Goal: Task Accomplishment & Management: Manage account settings

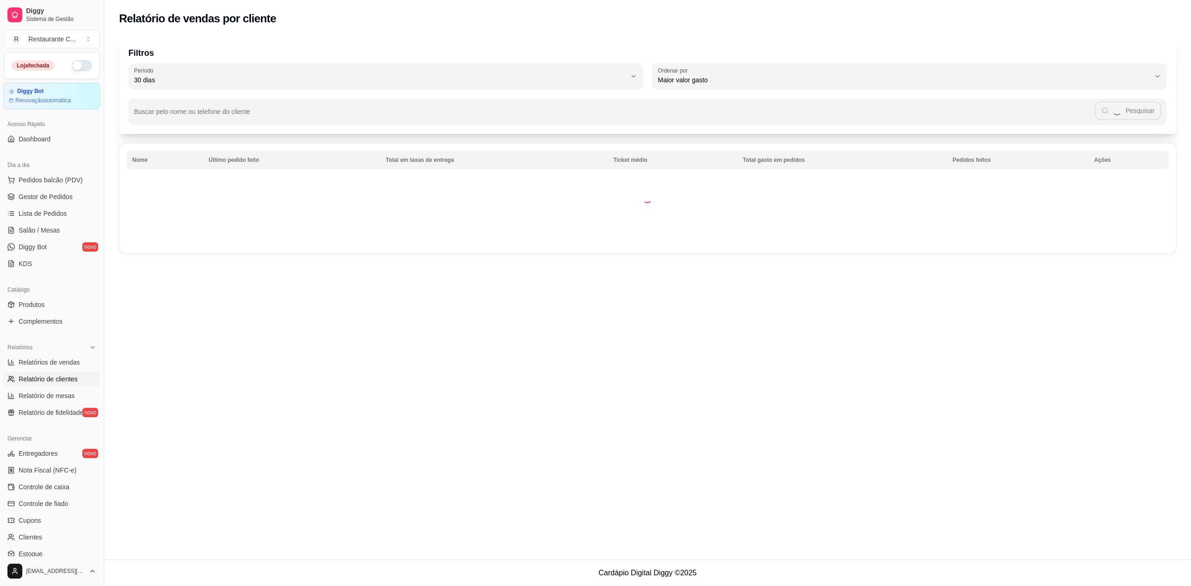
select select "30"
select select "HIGHEST_TOTAL_SPENT_WITH_ORDERS"
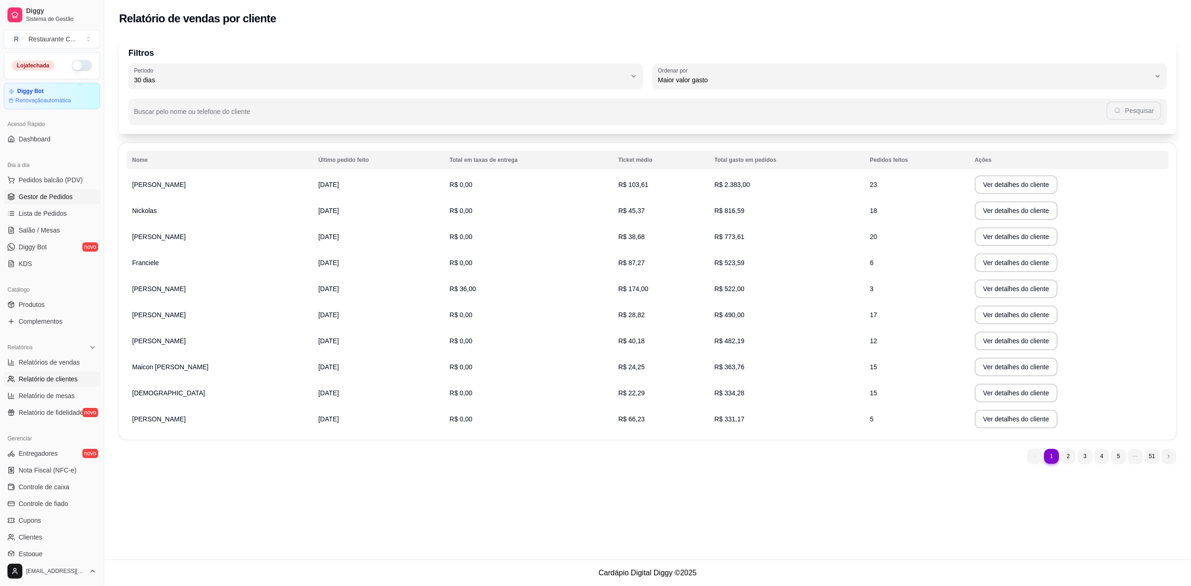
click at [56, 201] on span "Gestor de Pedidos" at bounding box center [46, 196] width 54 height 9
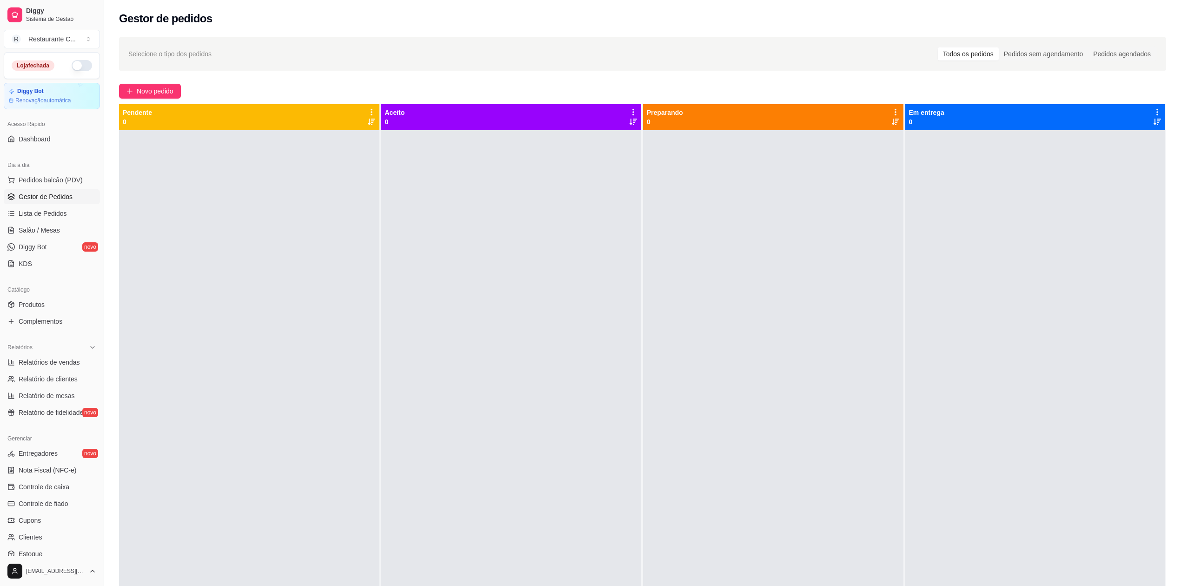
drag, startPoint x: 318, startPoint y: 203, endPoint x: 227, endPoint y: 224, distance: 93.5
click at [315, 204] on div at bounding box center [249, 423] width 260 height 586
click at [49, 384] on link "Relatório de clientes" at bounding box center [52, 379] width 96 height 15
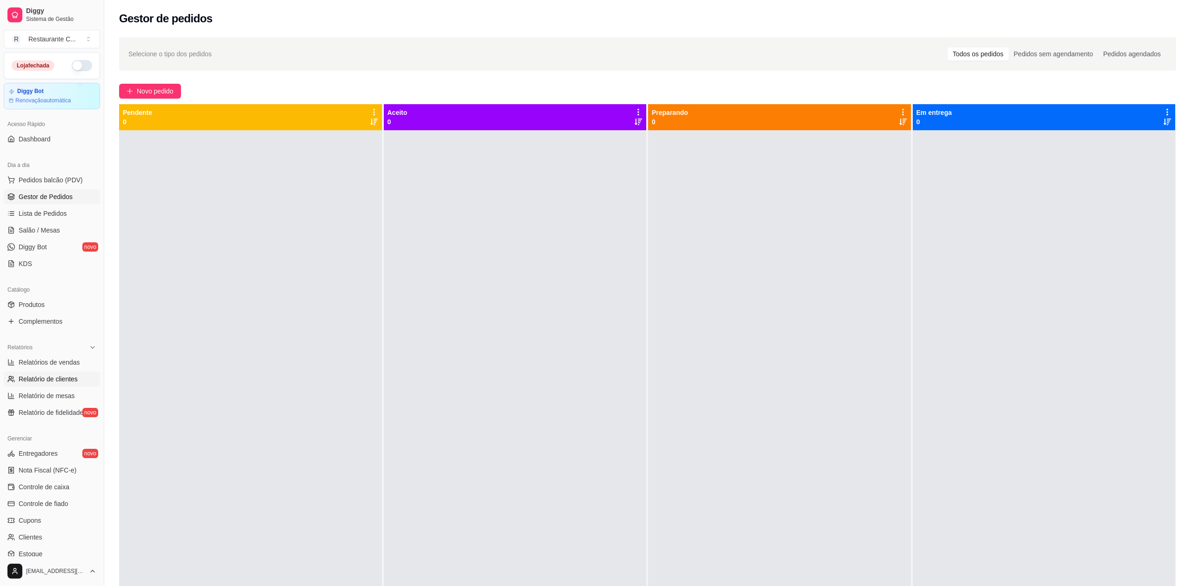
select select "30"
select select "HIGHEST_TOTAL_SPENT_WITH_ORDERS"
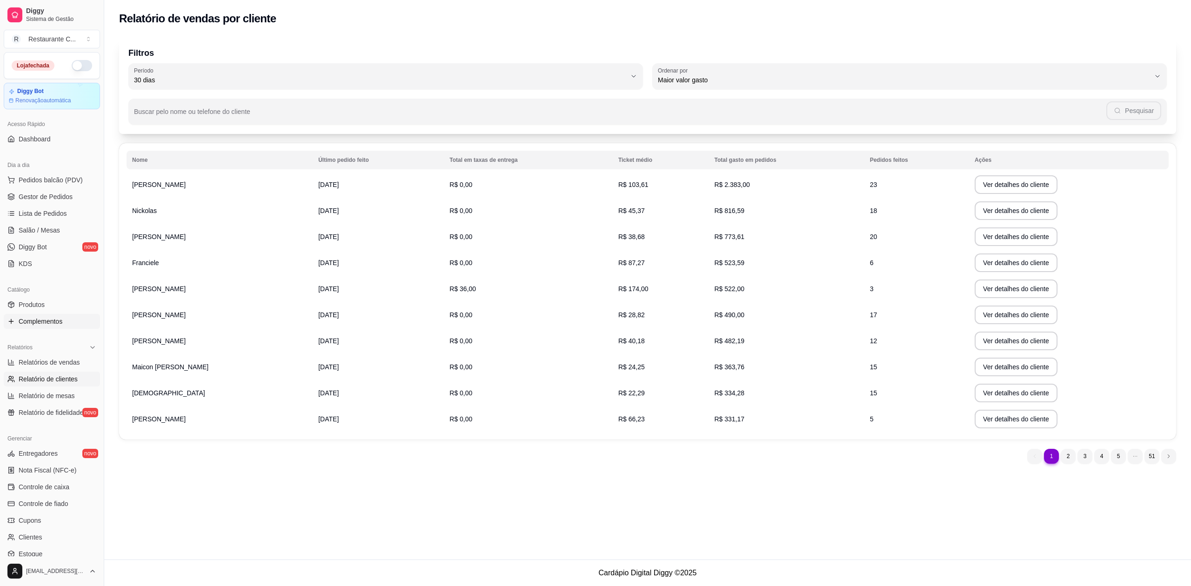
click at [60, 324] on span "Complementos" at bounding box center [41, 321] width 44 height 9
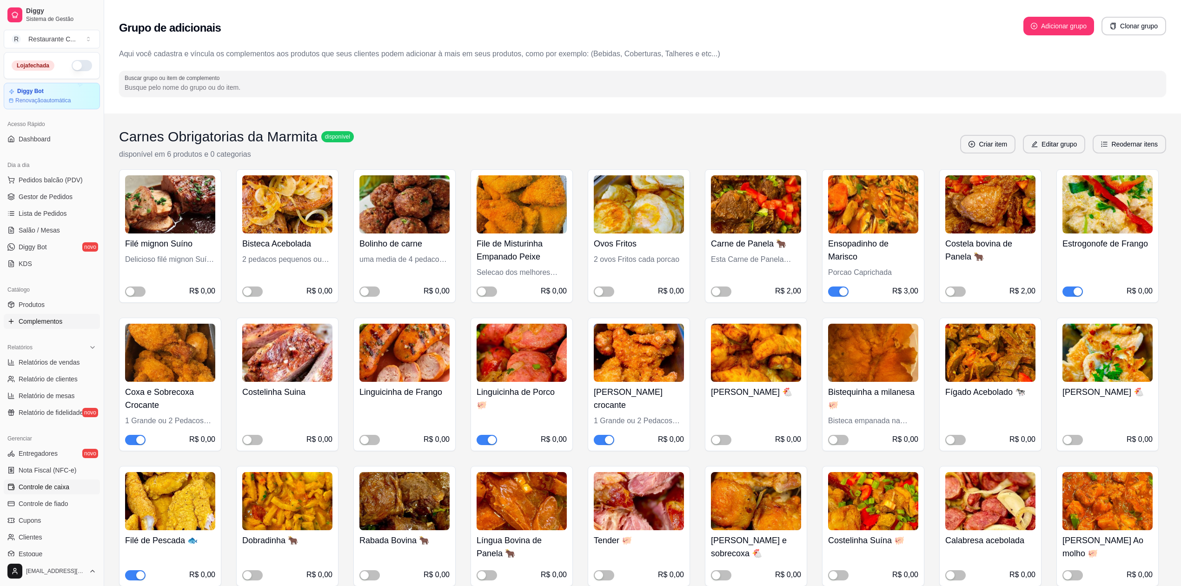
click at [65, 488] on span "Controle de caixa" at bounding box center [44, 486] width 51 height 9
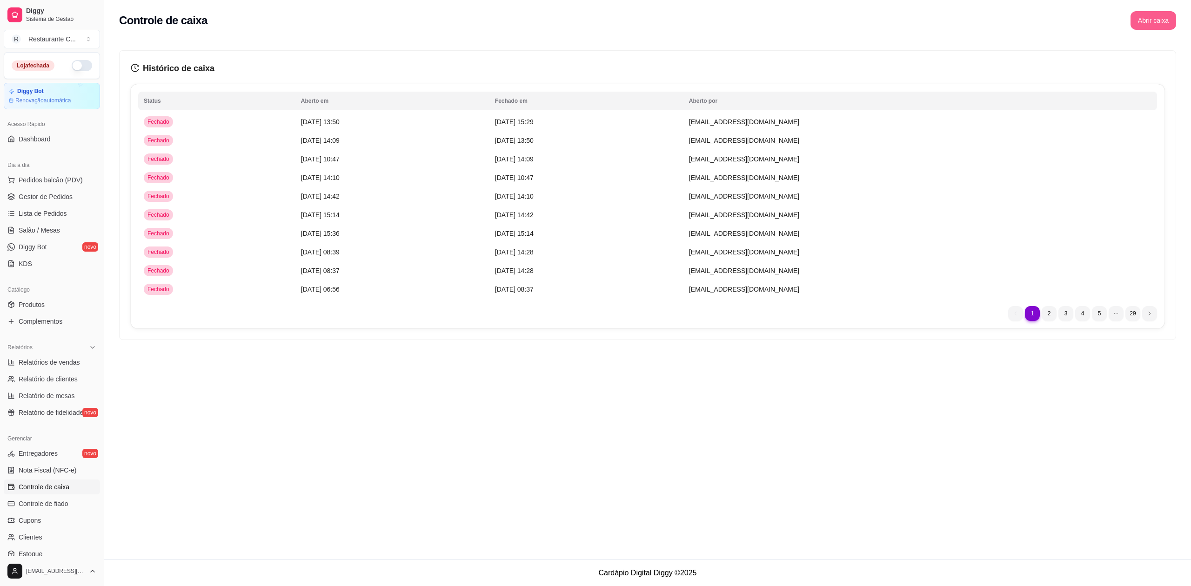
click at [1161, 17] on button "Abrir caixa" at bounding box center [1153, 20] width 46 height 19
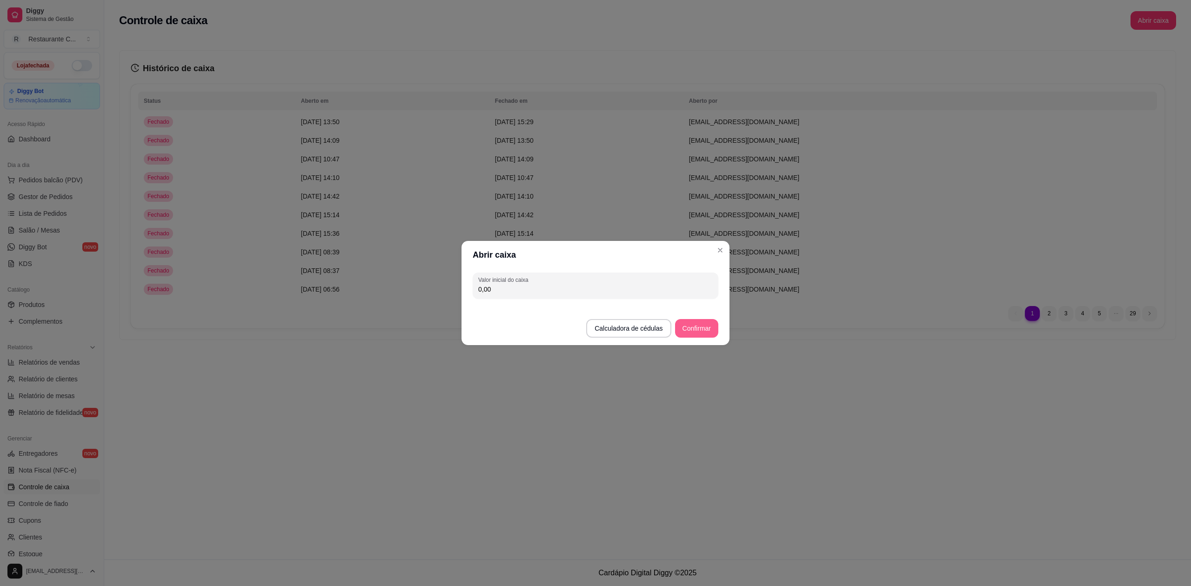
click at [691, 328] on button "Confirmar" at bounding box center [696, 328] width 43 height 19
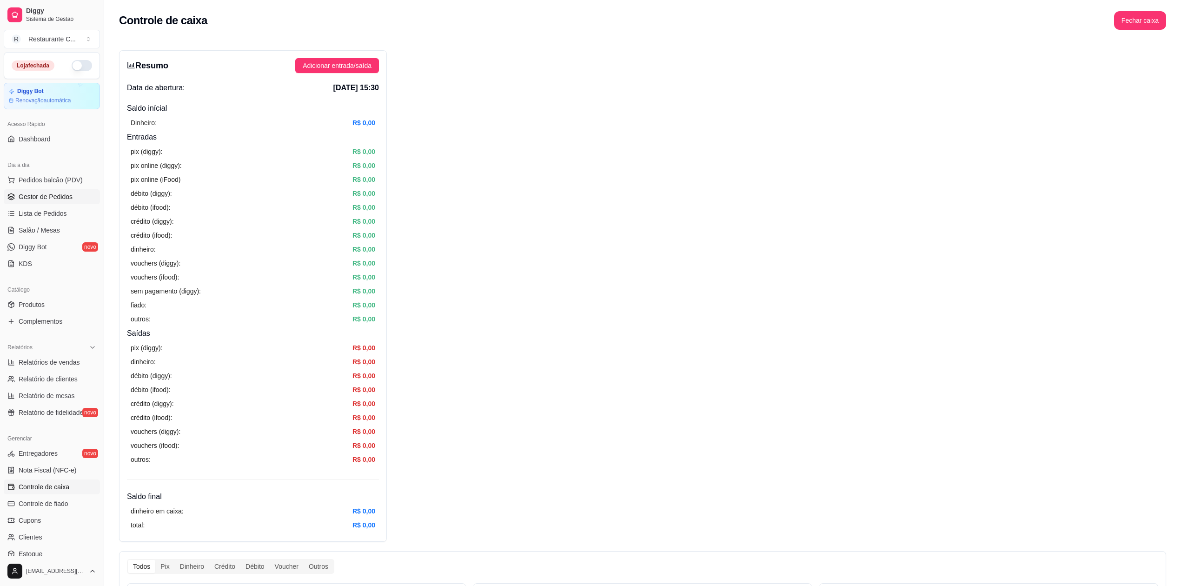
click at [60, 197] on span "Gestor de Pedidos" at bounding box center [46, 196] width 54 height 9
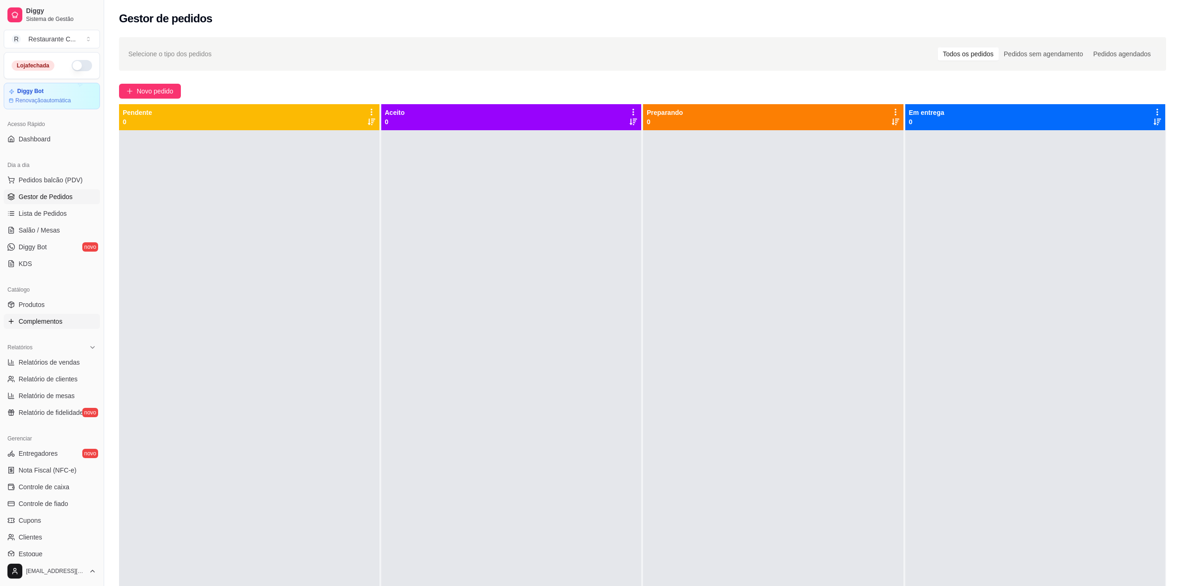
click at [54, 324] on span "Complementos" at bounding box center [41, 321] width 44 height 9
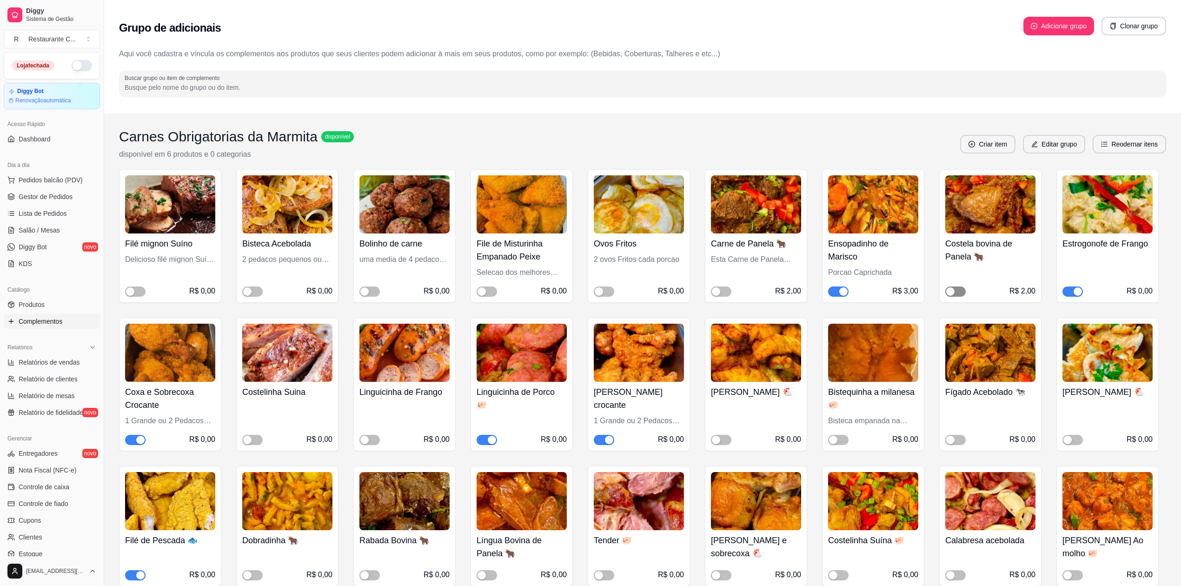
click at [965, 293] on span "button" at bounding box center [955, 291] width 20 height 10
click at [839, 291] on div "button" at bounding box center [843, 291] width 8 height 8
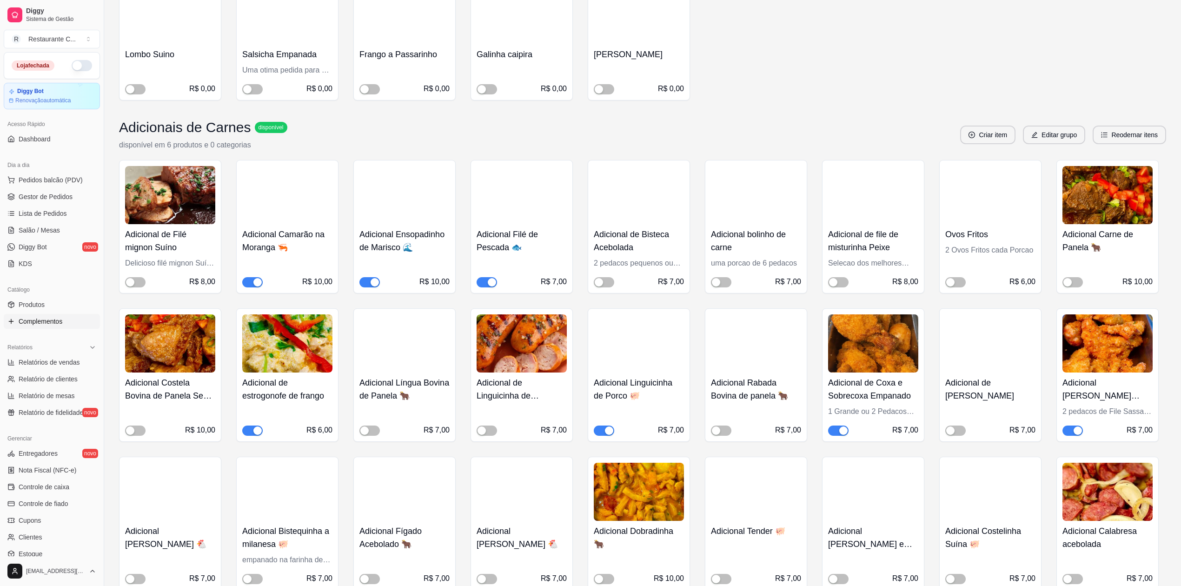
scroll to position [682, 0]
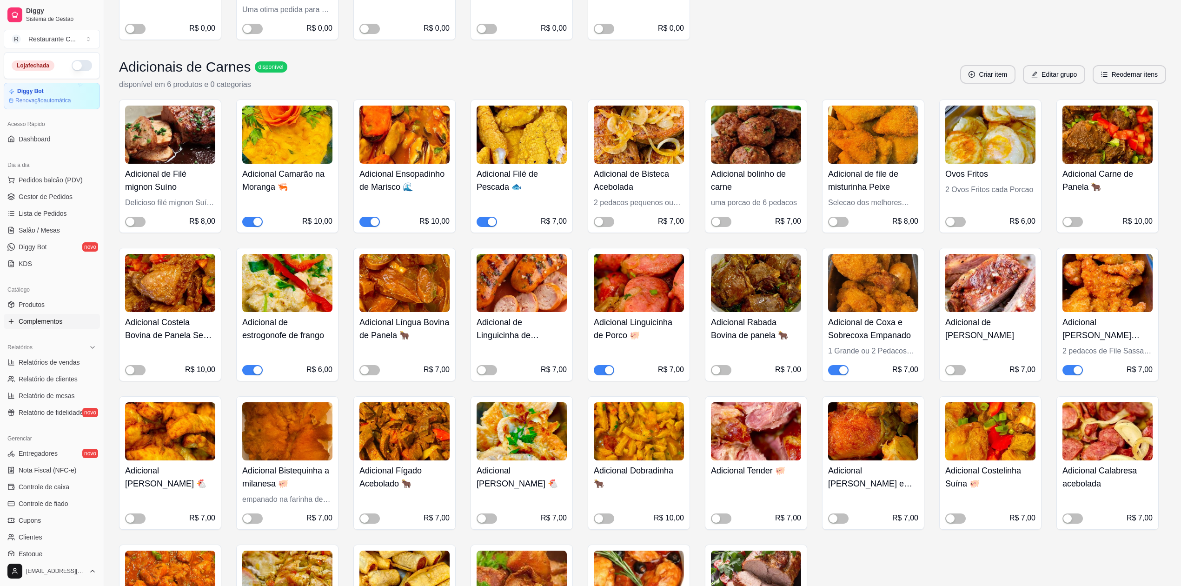
click at [369, 223] on span "button" at bounding box center [369, 222] width 20 height 10
click at [248, 220] on span "button" at bounding box center [252, 222] width 20 height 10
click at [836, 220] on div "button" at bounding box center [833, 222] width 8 height 8
click at [138, 370] on span "button" at bounding box center [135, 370] width 20 height 10
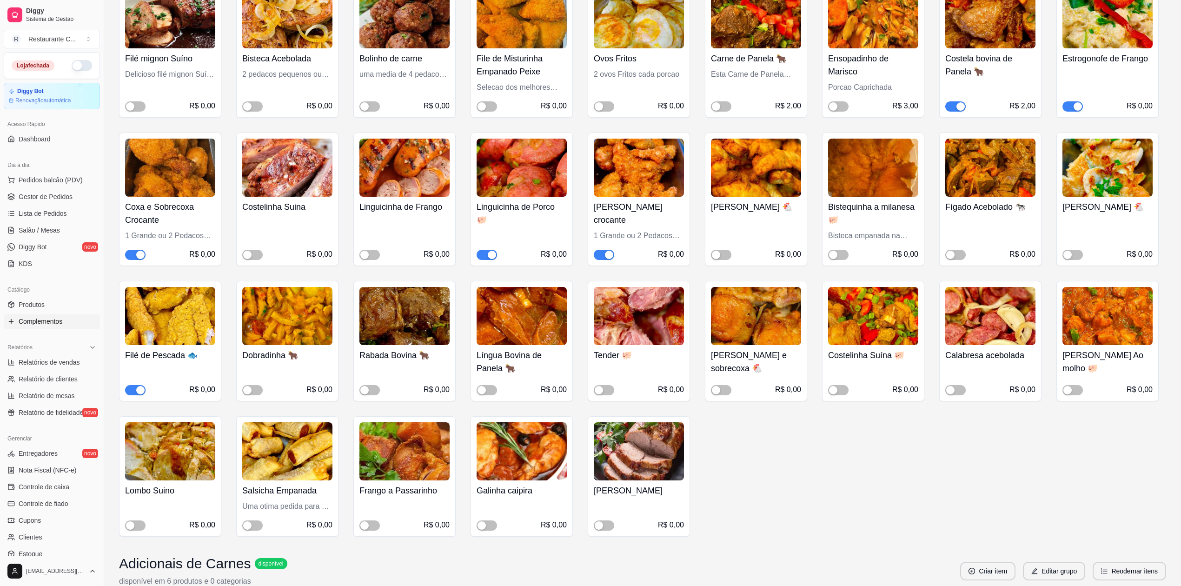
scroll to position [0, 0]
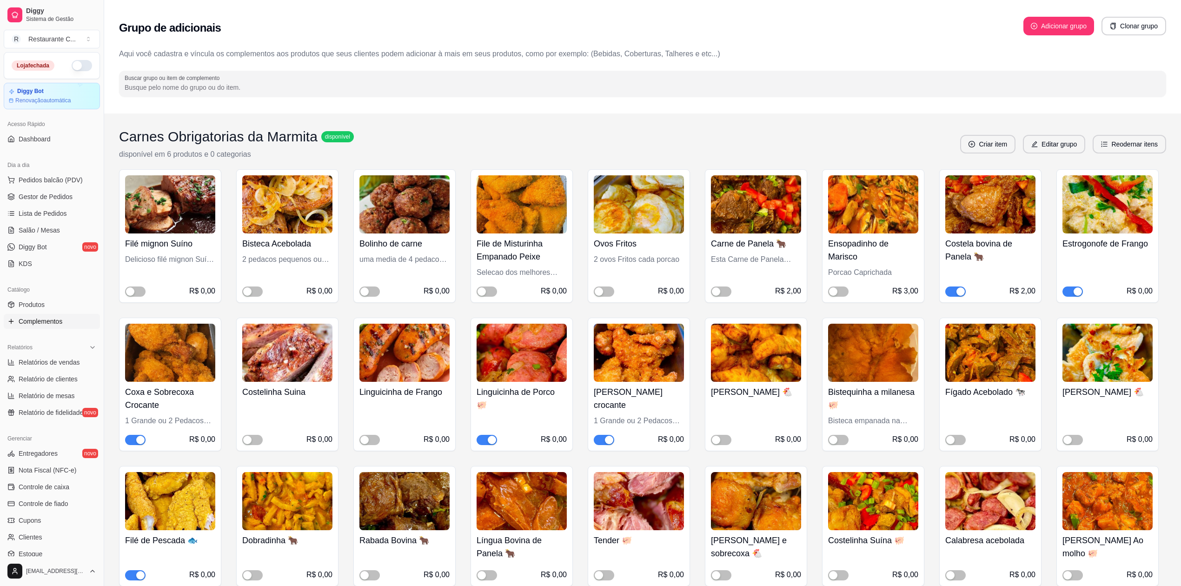
click at [72, 64] on button "button" at bounding box center [82, 65] width 20 height 11
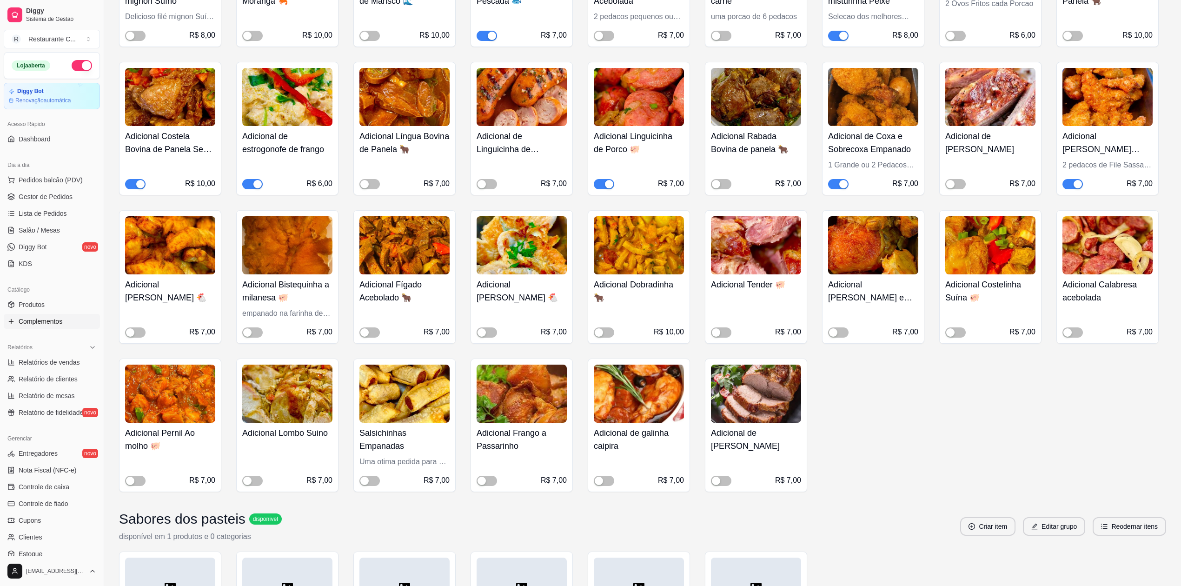
scroll to position [806, 0]
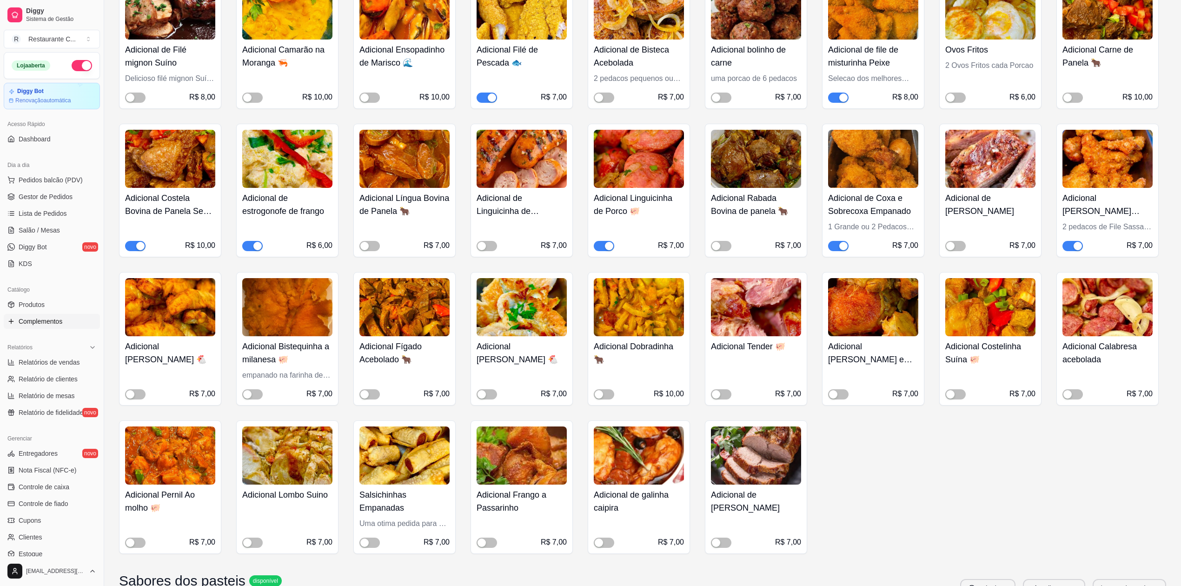
click at [133, 246] on span "button" at bounding box center [135, 246] width 20 height 10
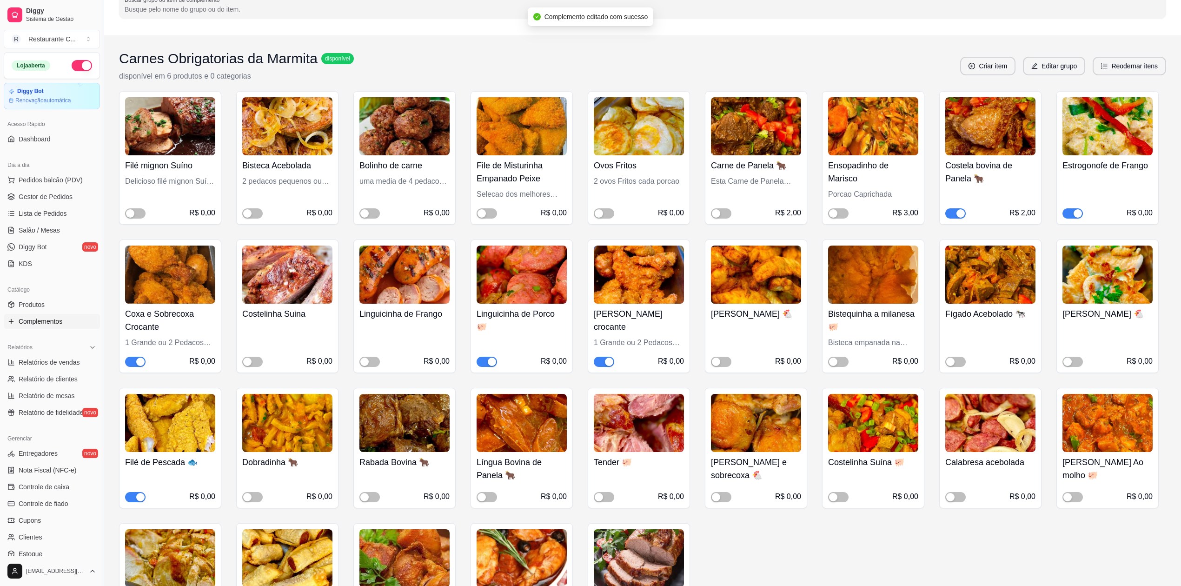
scroll to position [0, 0]
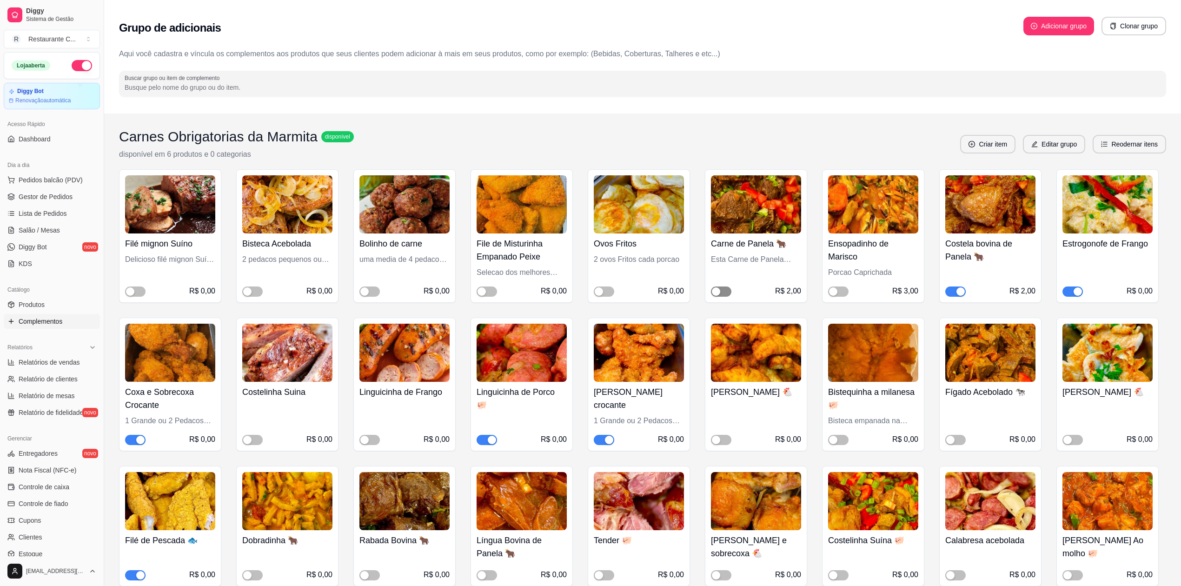
click at [724, 289] on span "button" at bounding box center [721, 291] width 20 height 10
click at [717, 292] on span "button" at bounding box center [721, 291] width 20 height 10
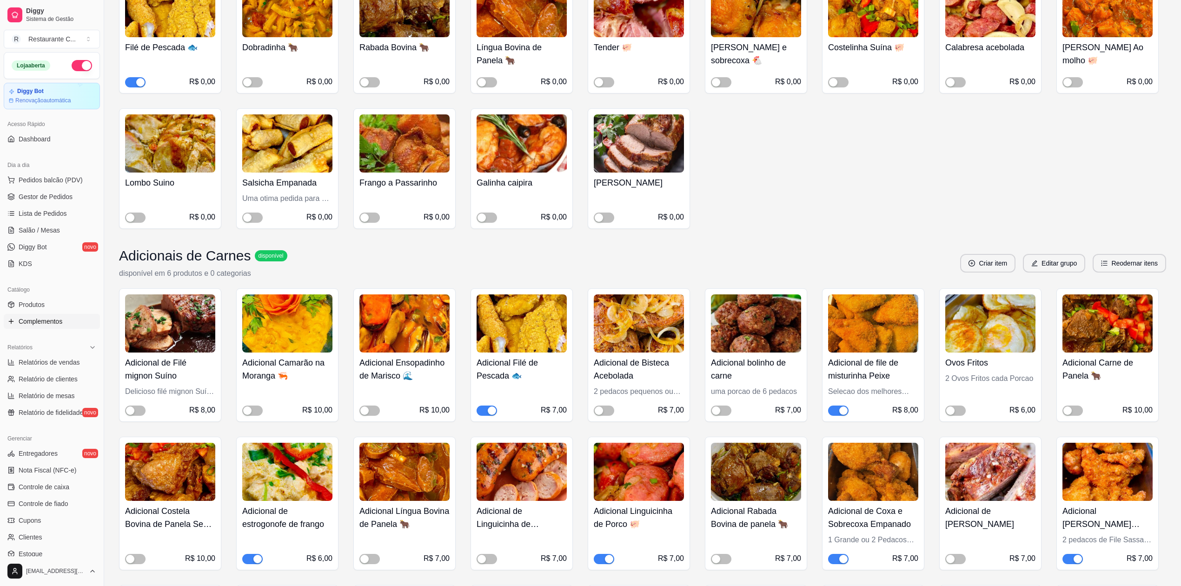
scroll to position [496, 0]
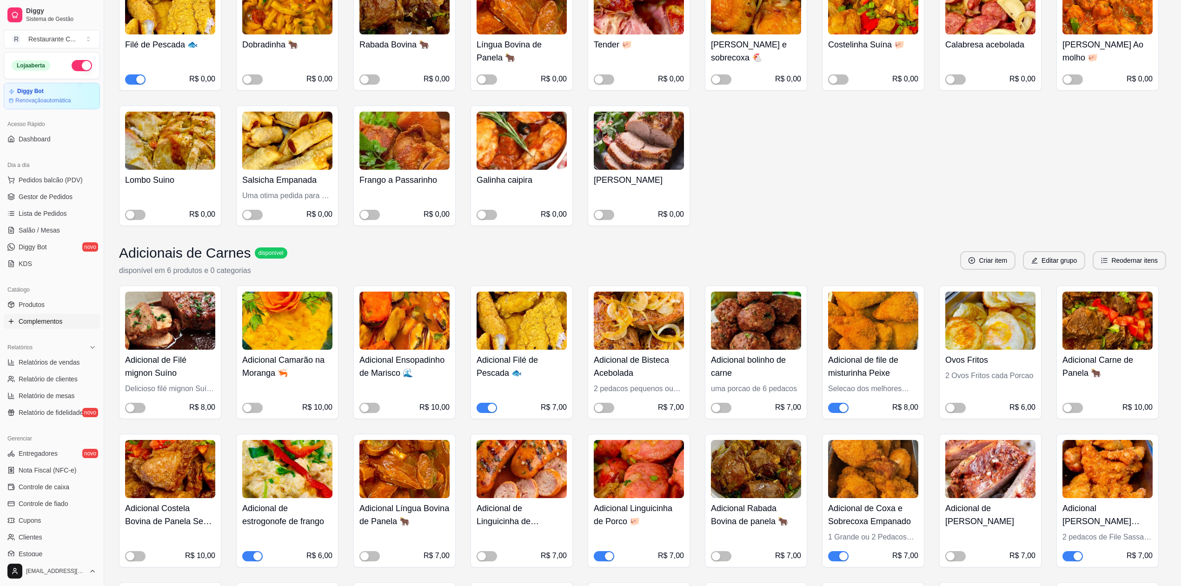
click at [833, 408] on span "button" at bounding box center [838, 408] width 20 height 10
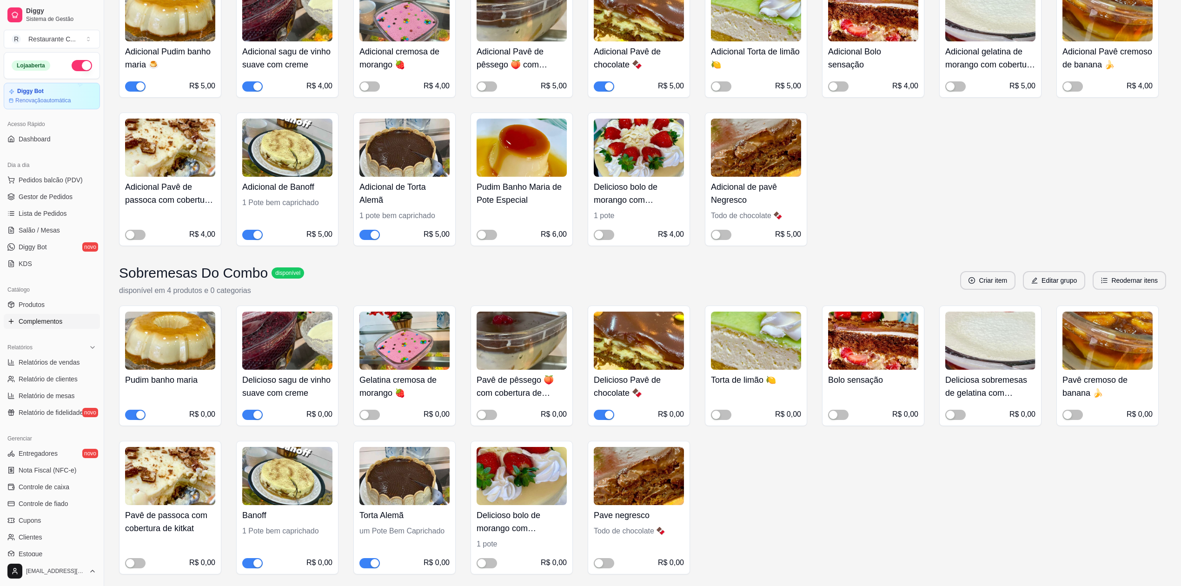
scroll to position [1860, 0]
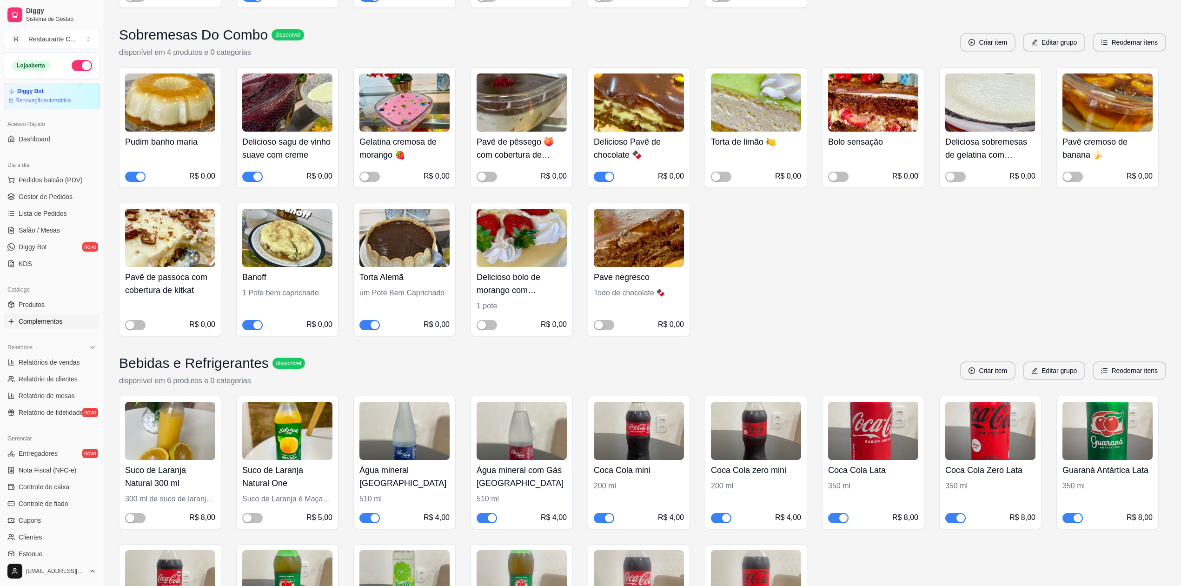
click at [366, 330] on span "button" at bounding box center [369, 325] width 20 height 10
click at [252, 326] on button "button" at bounding box center [252, 325] width 20 height 10
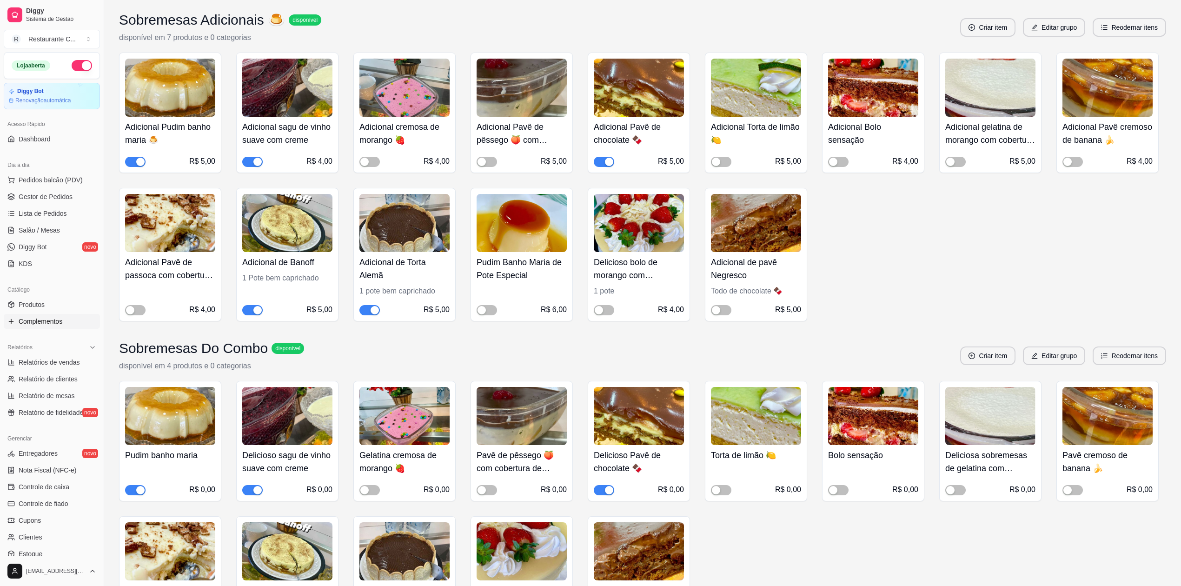
scroll to position [1379, 0]
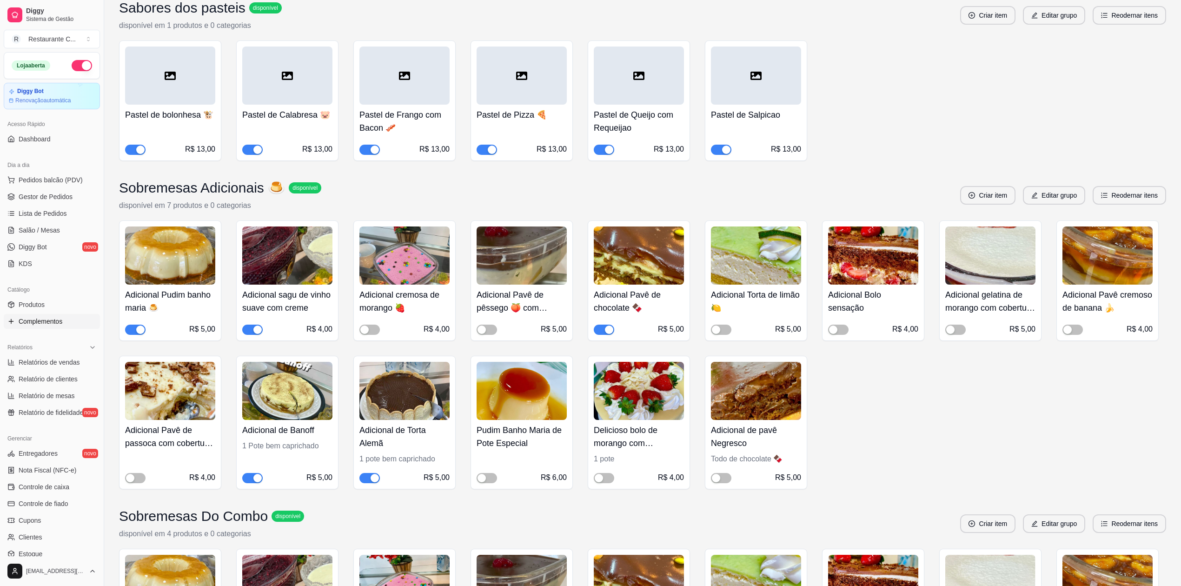
click at [367, 480] on span "button" at bounding box center [369, 478] width 20 height 10
click at [248, 479] on span "button" at bounding box center [252, 478] width 20 height 10
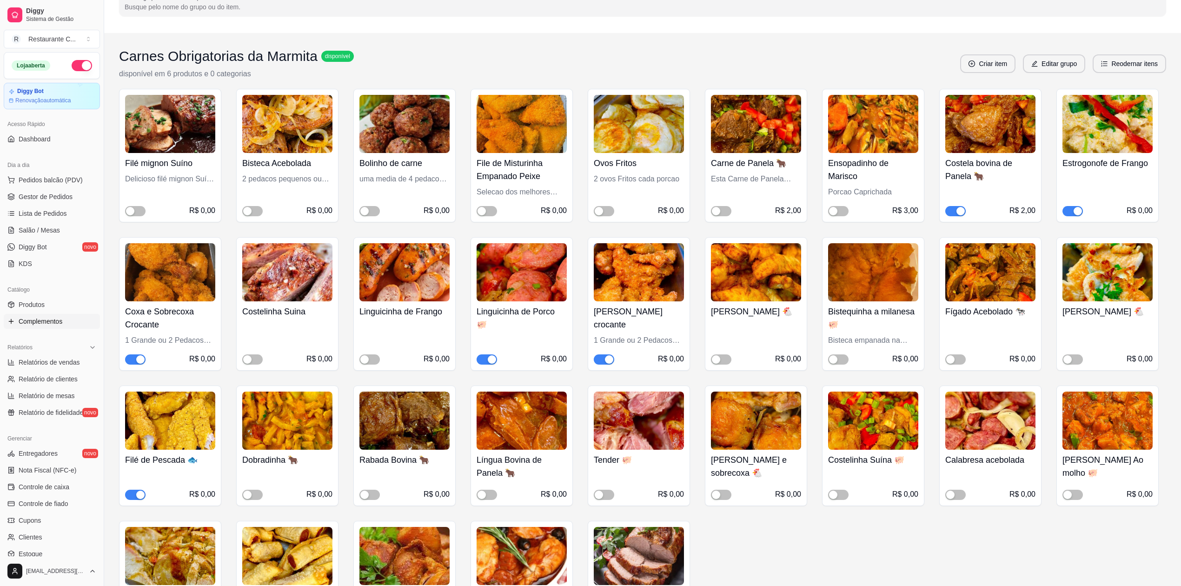
scroll to position [0, 0]
